Goal: Task Accomplishment & Management: Use online tool/utility

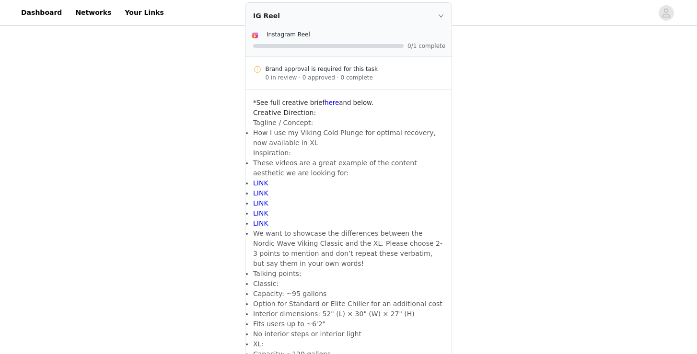
scroll to position [180, 0]
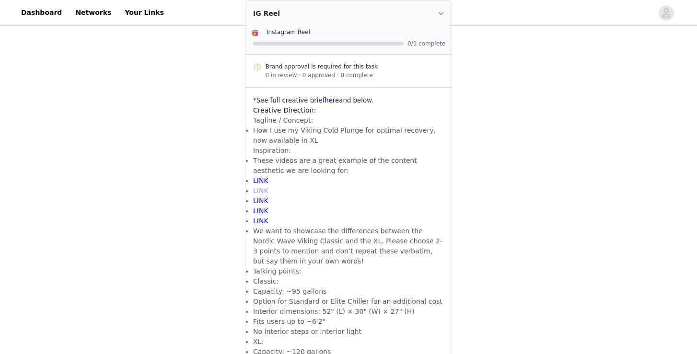
click at [257, 187] on link "LINK" at bounding box center [260, 191] width 15 height 8
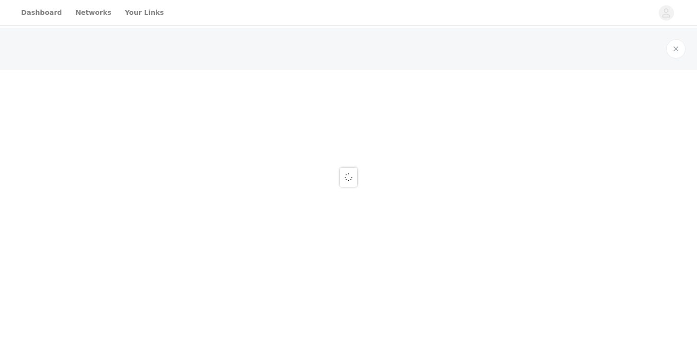
scroll to position [180, 0]
